Goal: Complete application form

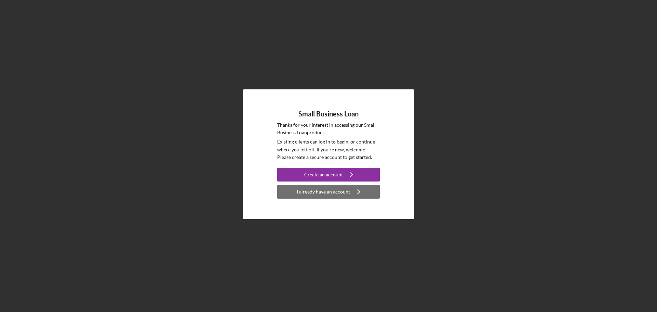
click at [321, 194] on div "I already have an account" at bounding box center [323, 192] width 53 height 14
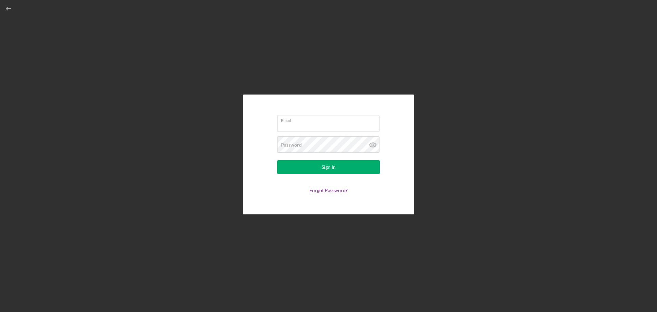
type input "[EMAIL_ADDRESS][DOMAIN_NAME]"
click at [319, 169] on button "Sign In" at bounding box center [328, 167] width 103 height 14
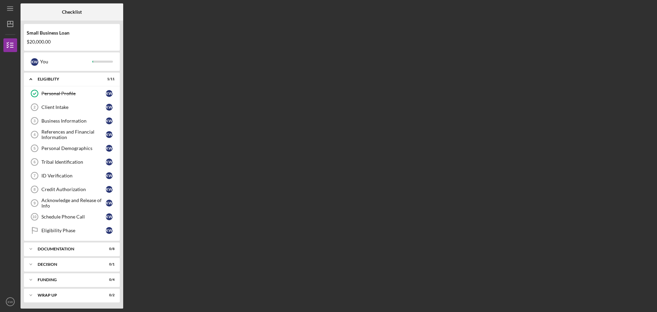
click at [36, 40] on div "$20,000.00" at bounding box center [72, 41] width 90 height 5
click at [33, 40] on div "$20,000.00" at bounding box center [72, 41] width 90 height 5
click at [64, 99] on link "Personal Profile Personal Profile K W" at bounding box center [71, 94] width 89 height 14
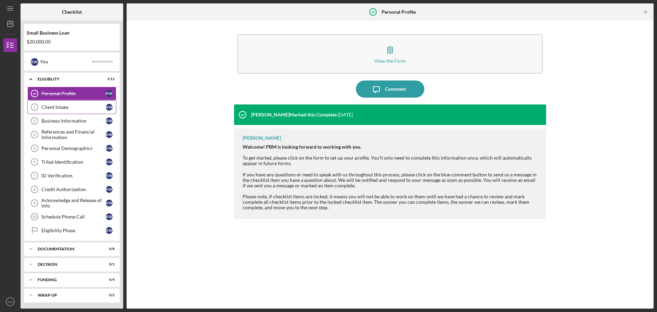
click at [61, 108] on div "Client Intake" at bounding box center [73, 106] width 64 height 5
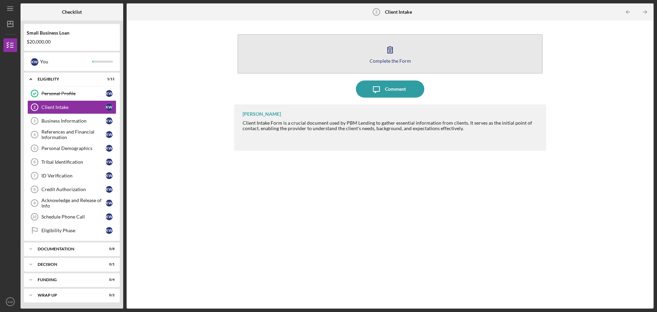
click at [394, 56] on icon "button" at bounding box center [389, 49] width 17 height 17
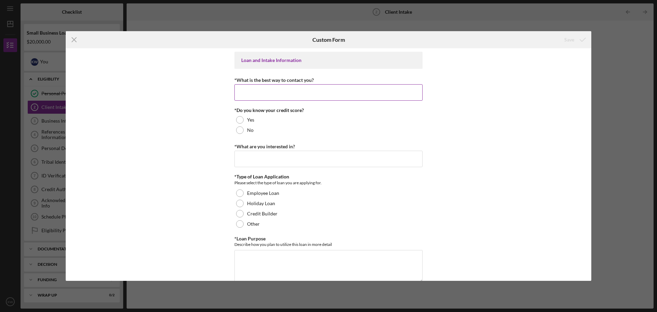
click at [252, 87] on input "*What is the best way to contact you?" at bounding box center [328, 92] width 188 height 16
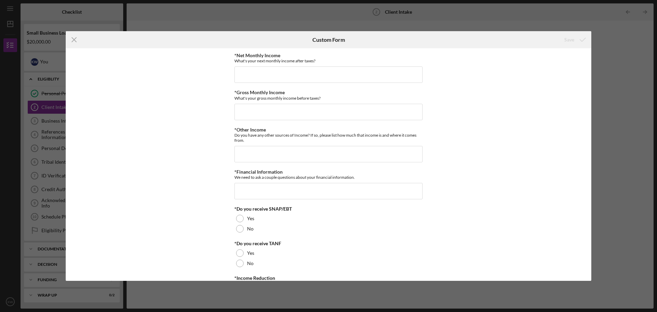
scroll to position [342, 0]
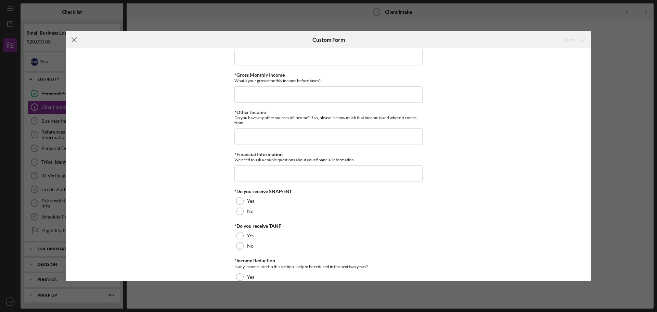
click at [69, 39] on icon "Icon/Menu Close" at bounding box center [74, 39] width 17 height 17
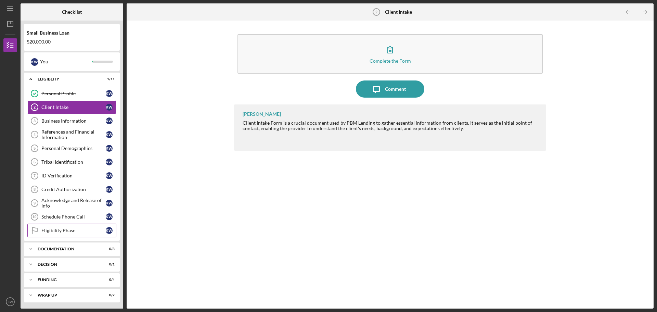
scroll to position [1, 0]
